Goal: Task Accomplishment & Management: Complete application form

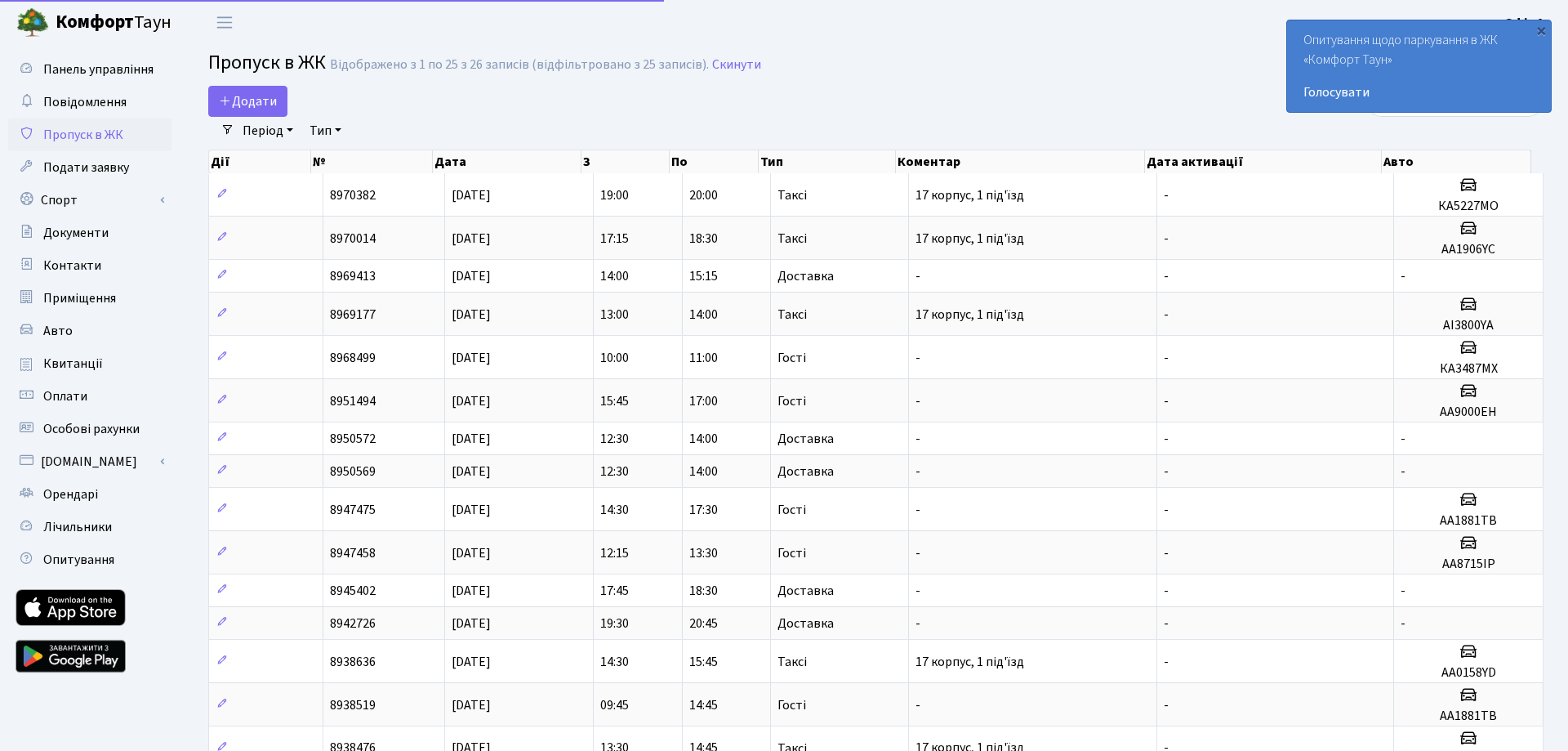
select select "25"
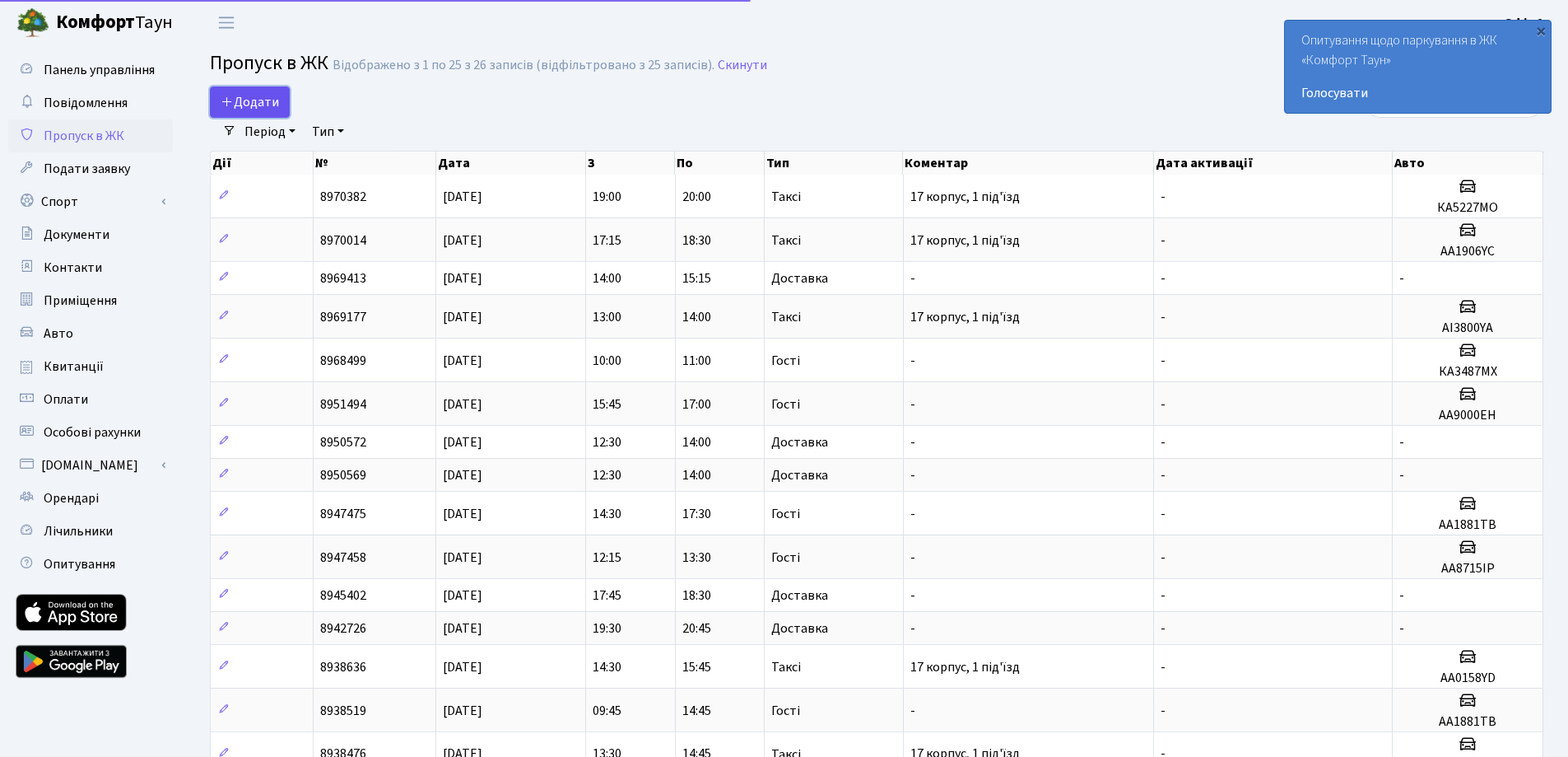
click at [247, 100] on span "Додати" at bounding box center [249, 102] width 59 height 18
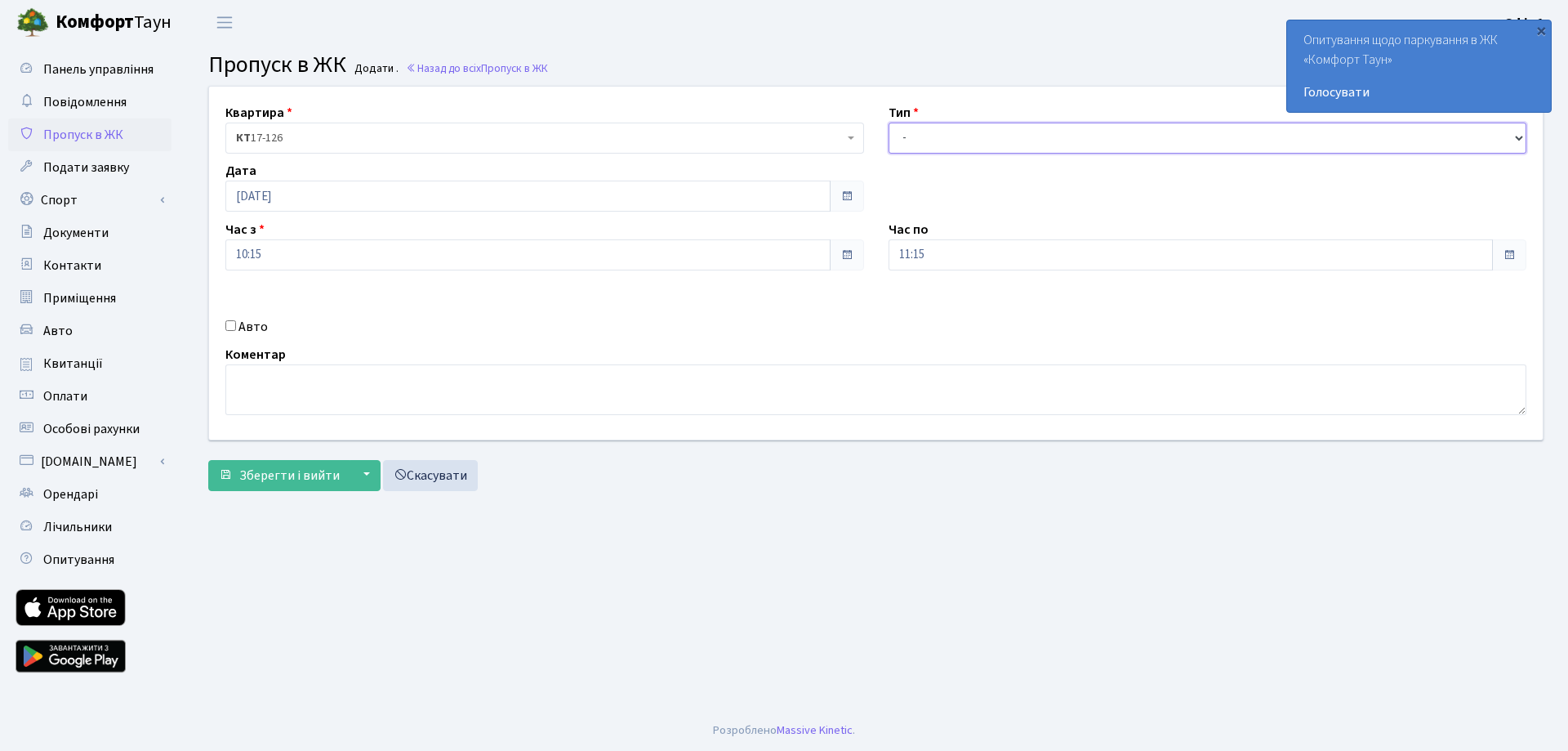
drag, startPoint x: 970, startPoint y: 134, endPoint x: 970, endPoint y: 151, distance: 17.0
click at [970, 134] on select "- Доставка Таксі Гості Сервіс" at bounding box center [1208, 138] width 639 height 31
select select "3"
click at [889, 123] on select "- Доставка Таксі Гості Сервіс" at bounding box center [1208, 138] width 639 height 31
click at [245, 322] on label "Авто" at bounding box center [253, 327] width 30 height 20
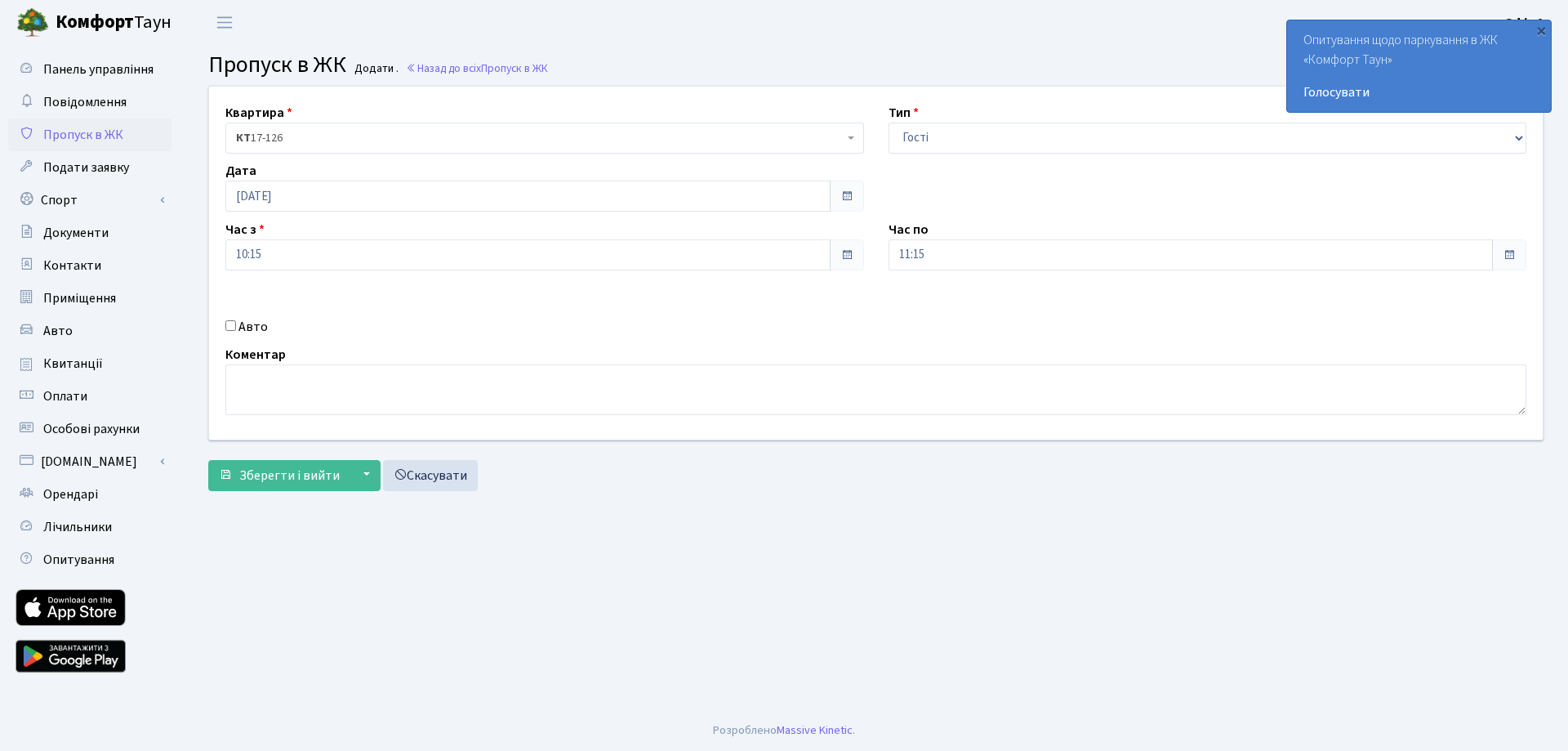
click at [236, 322] on input "Авто" at bounding box center [231, 325] width 11 height 11
checkbox input "true"
paste input "КА3487МХ"
type input "КА3487МХ"
click at [1504, 261] on span at bounding box center [1509, 255] width 13 height 13
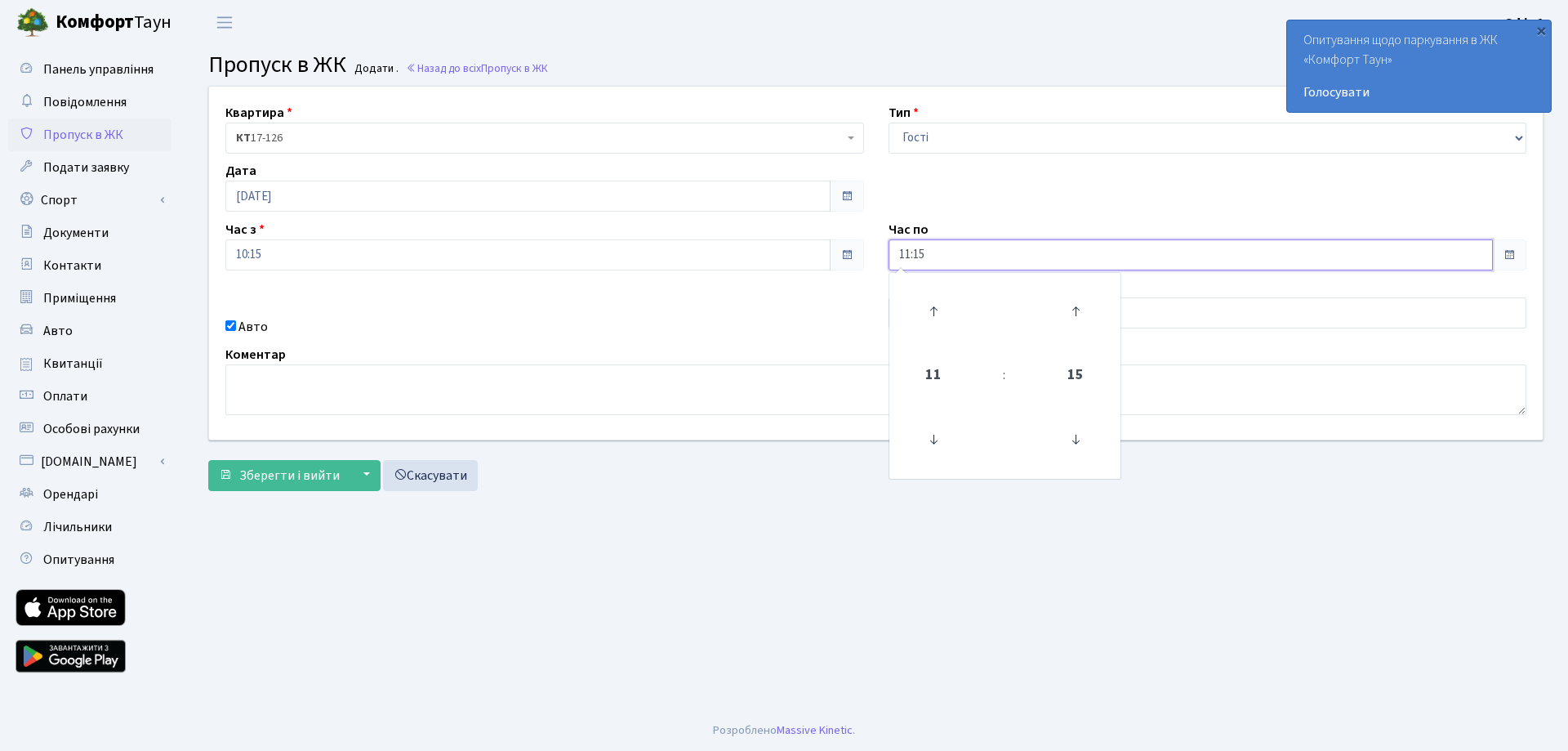
click at [906, 254] on input "11:15" at bounding box center [1191, 255] width 605 height 31
type input "8"
type input "18:00"
click at [309, 476] on span "Зберегти і вийти" at bounding box center [289, 475] width 100 height 18
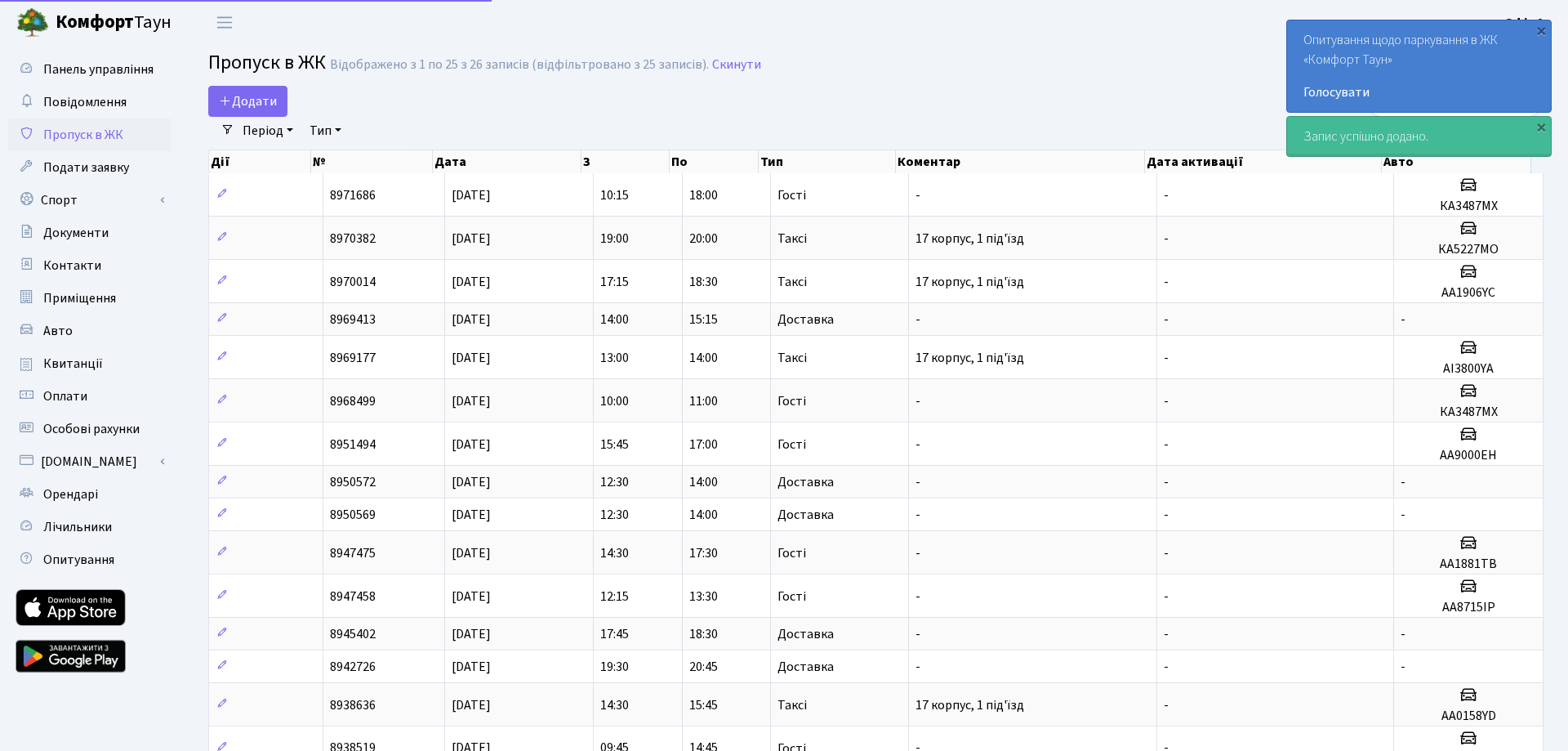
select select "25"
